Goal: Task Accomplishment & Management: Manage account settings

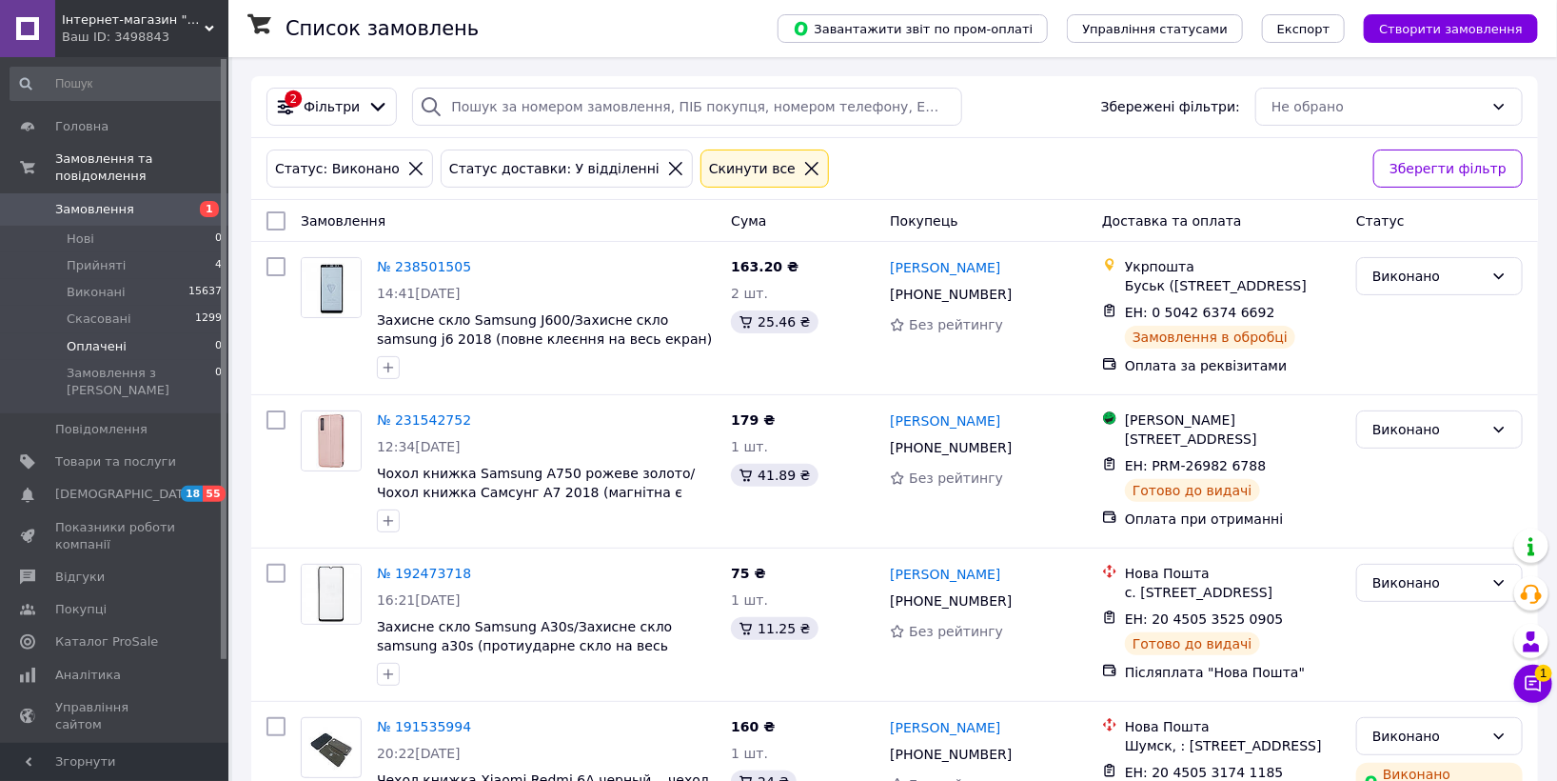
click at [112, 338] on span "Оплачені" at bounding box center [97, 346] width 60 height 17
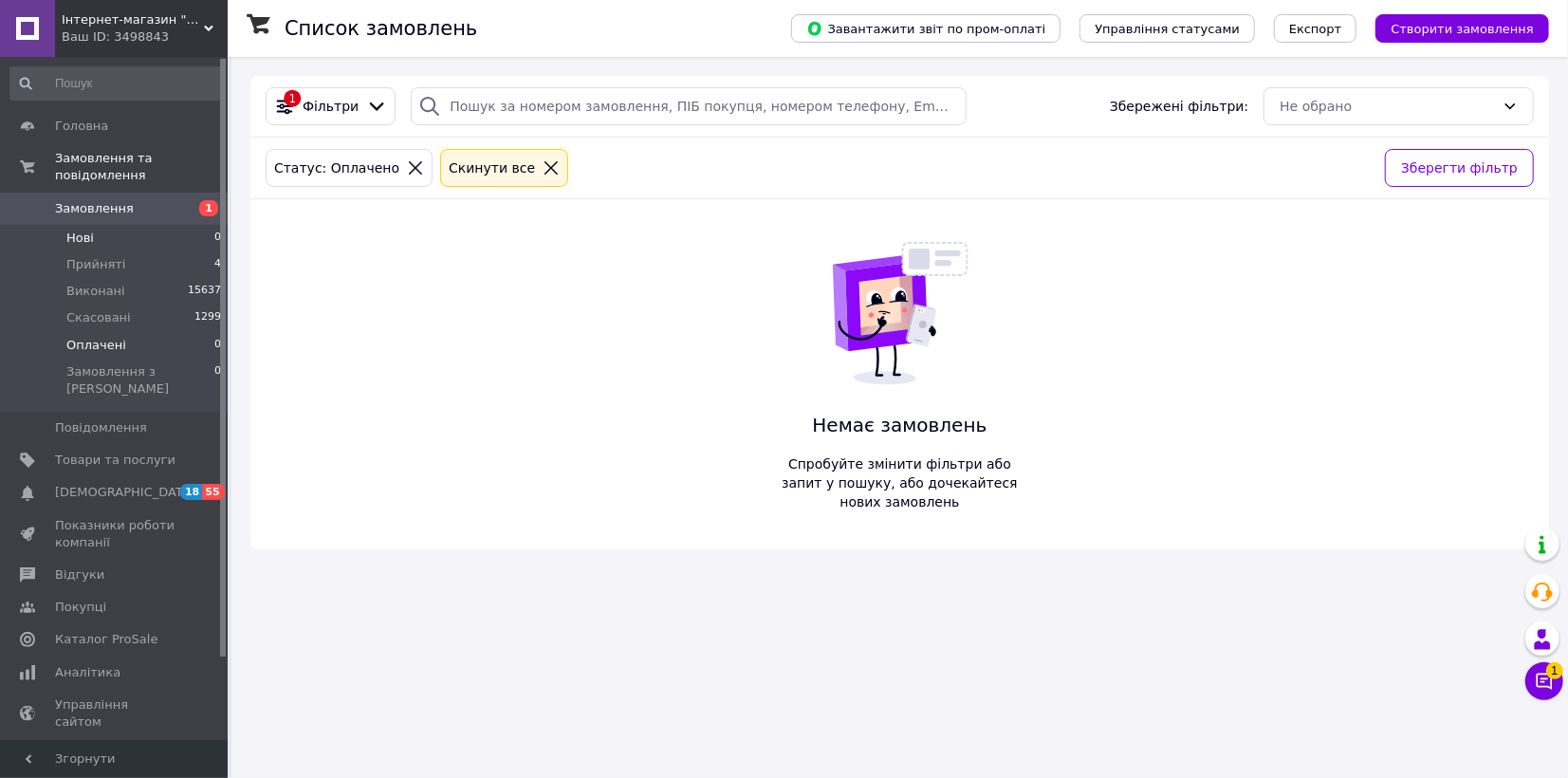
click at [98, 225] on li "Нові 0" at bounding box center [116, 238] width 232 height 27
click at [1534, 679] on icon at bounding box center [1543, 680] width 19 height 19
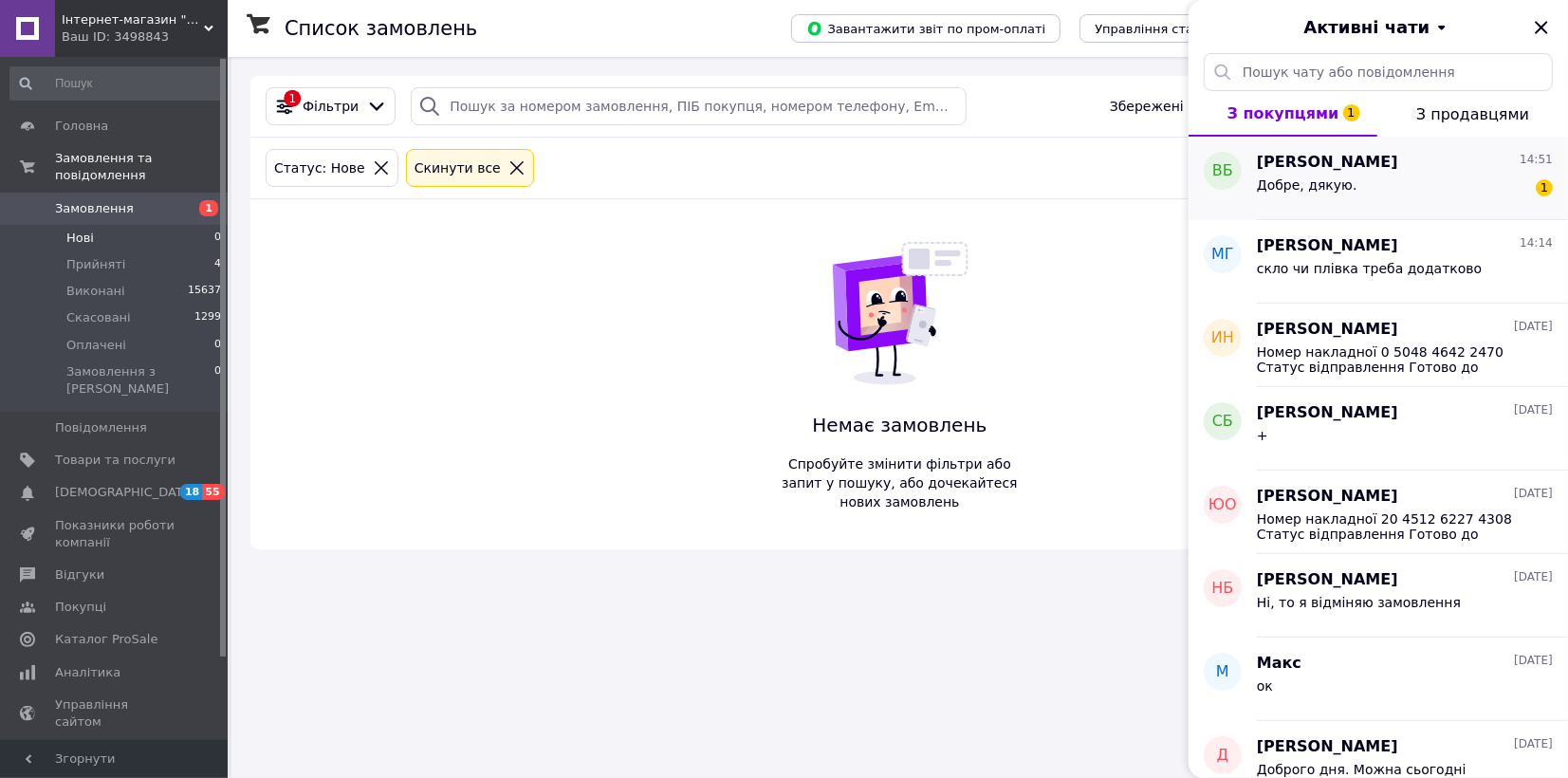
click at [1404, 173] on div "Добре, дякую. 1" at bounding box center [1404, 188] width 296 height 30
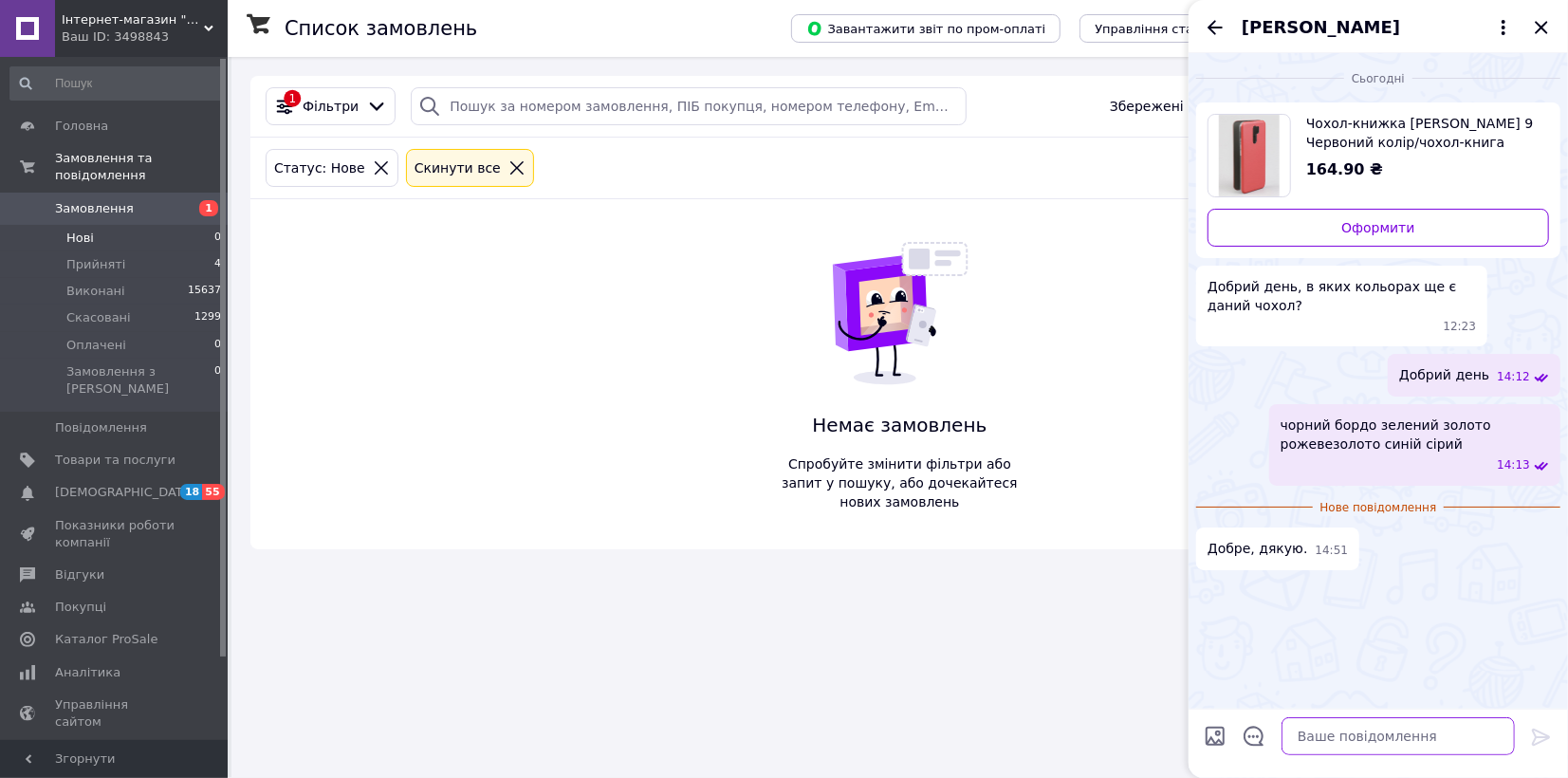
click at [1388, 741] on textarea at bounding box center [1398, 736] width 233 height 38
type textarea "р"
type textarea "натискайте оформити а в коментарі який треба колір"
click at [1549, 743] on icon at bounding box center [1541, 736] width 23 height 23
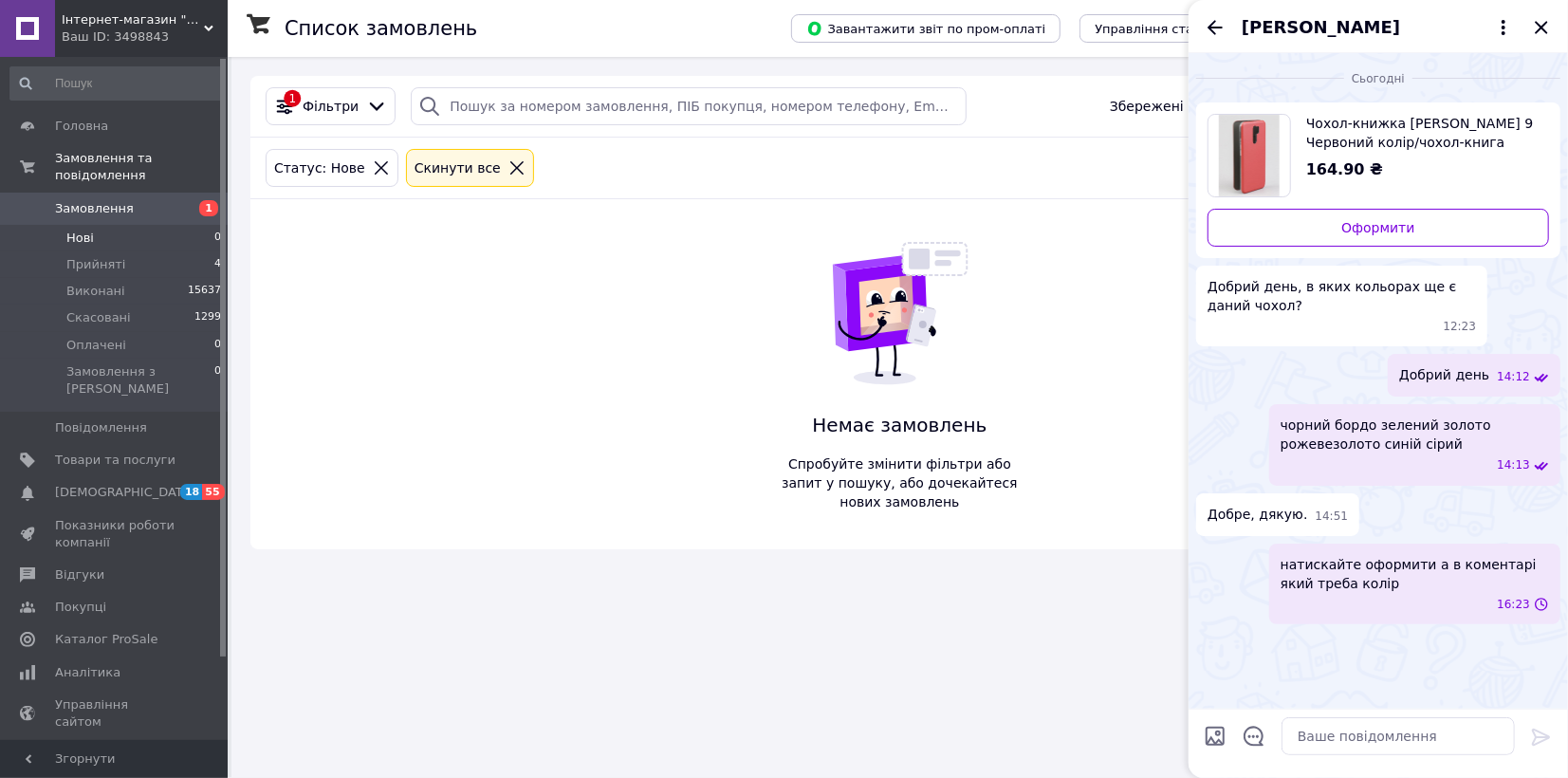
scroll to position [0, 0]
